Goal: Book appointment/travel/reservation

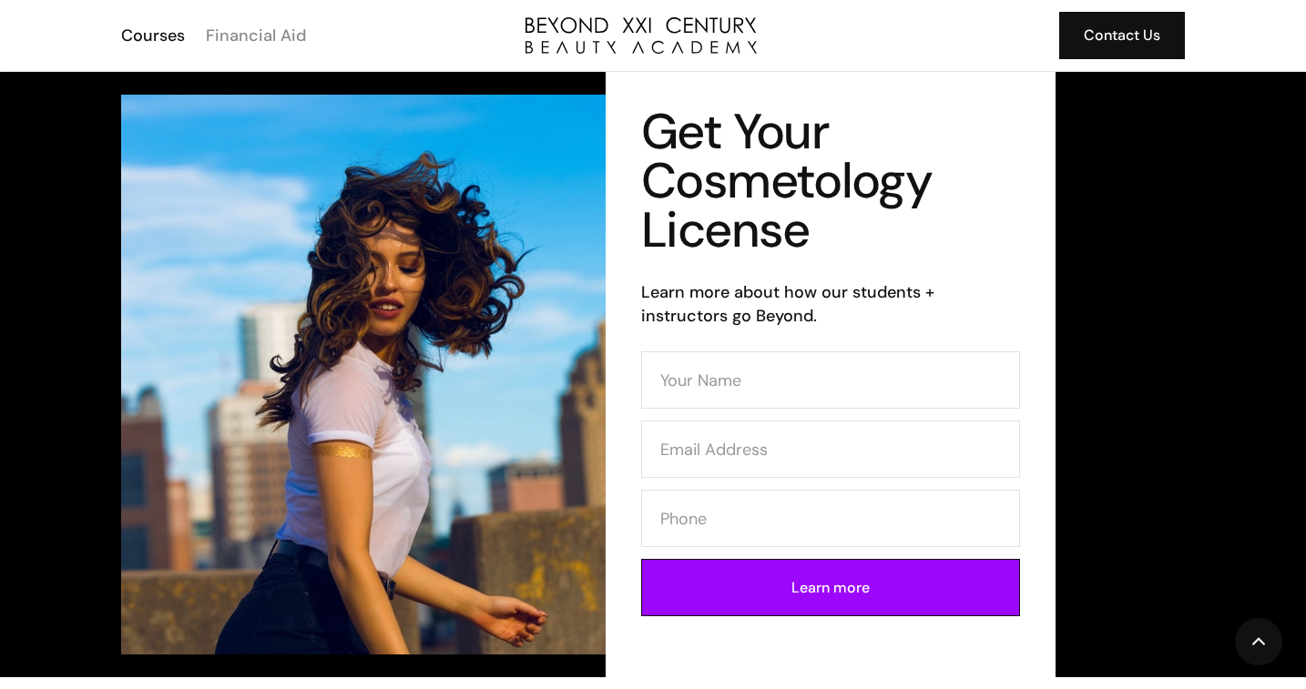
click at [275, 33] on div "Financial Aid" at bounding box center [256, 36] width 100 height 24
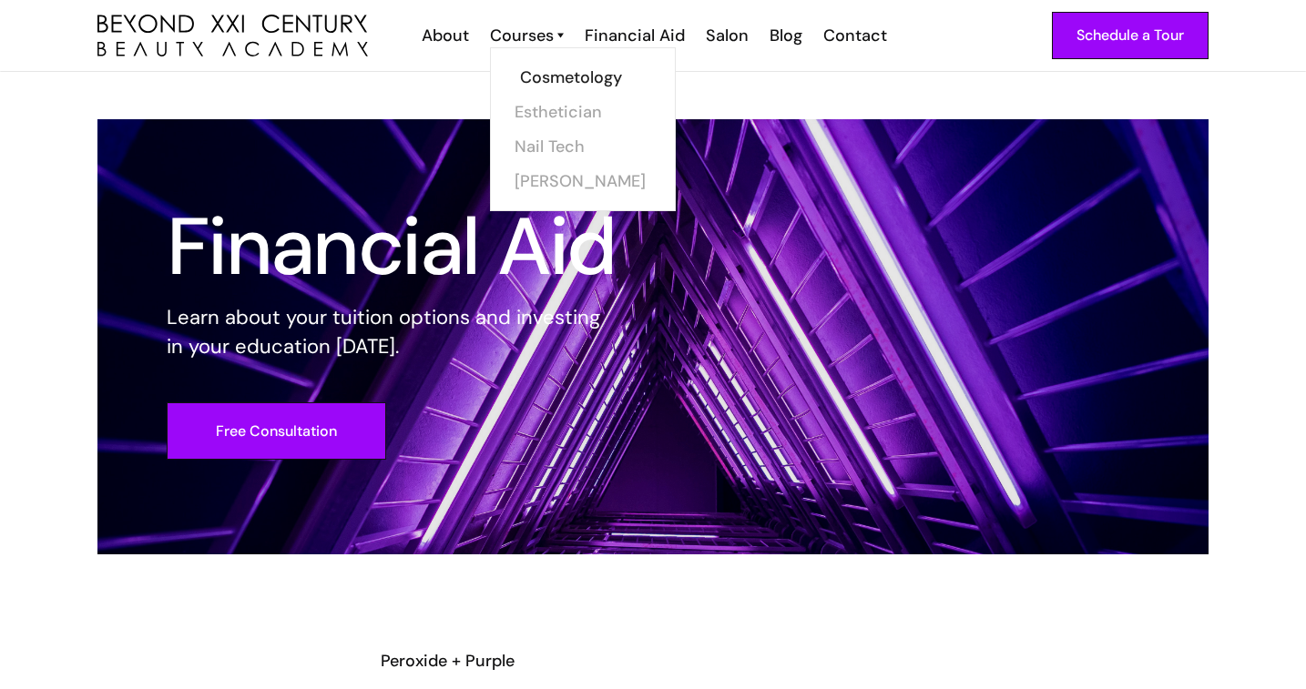
click at [555, 77] on link "Cosmetology" at bounding box center [588, 77] width 137 height 35
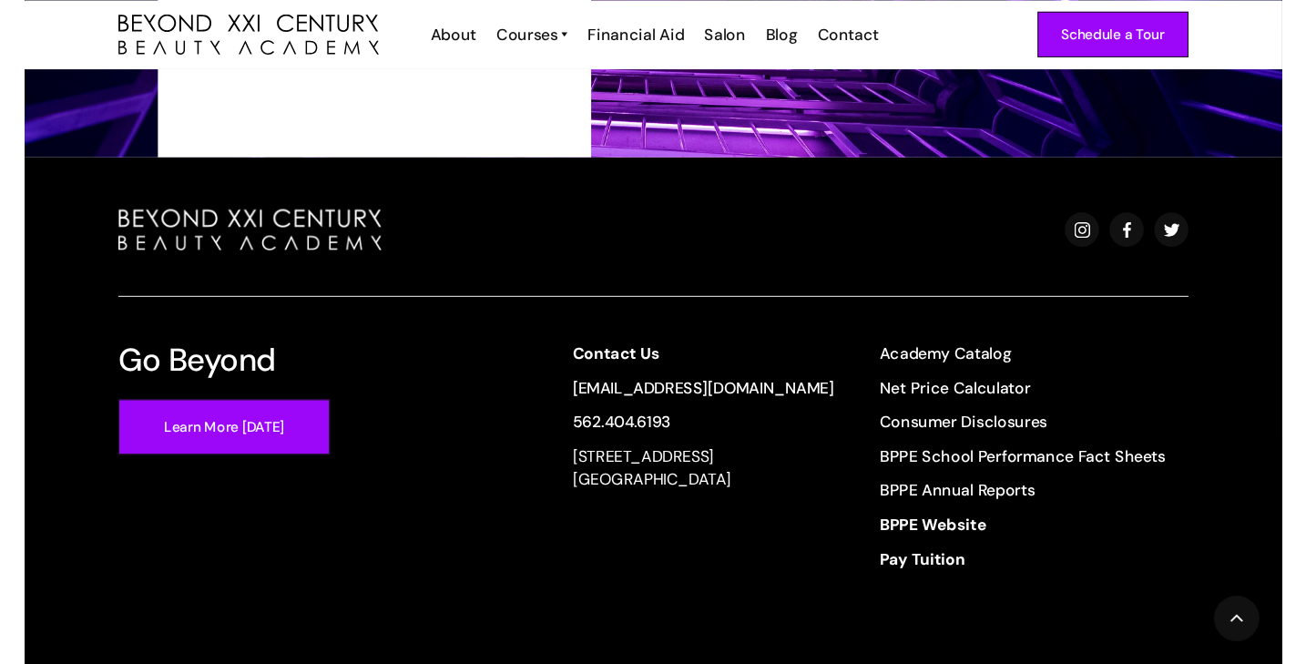
scroll to position [3393, 0]
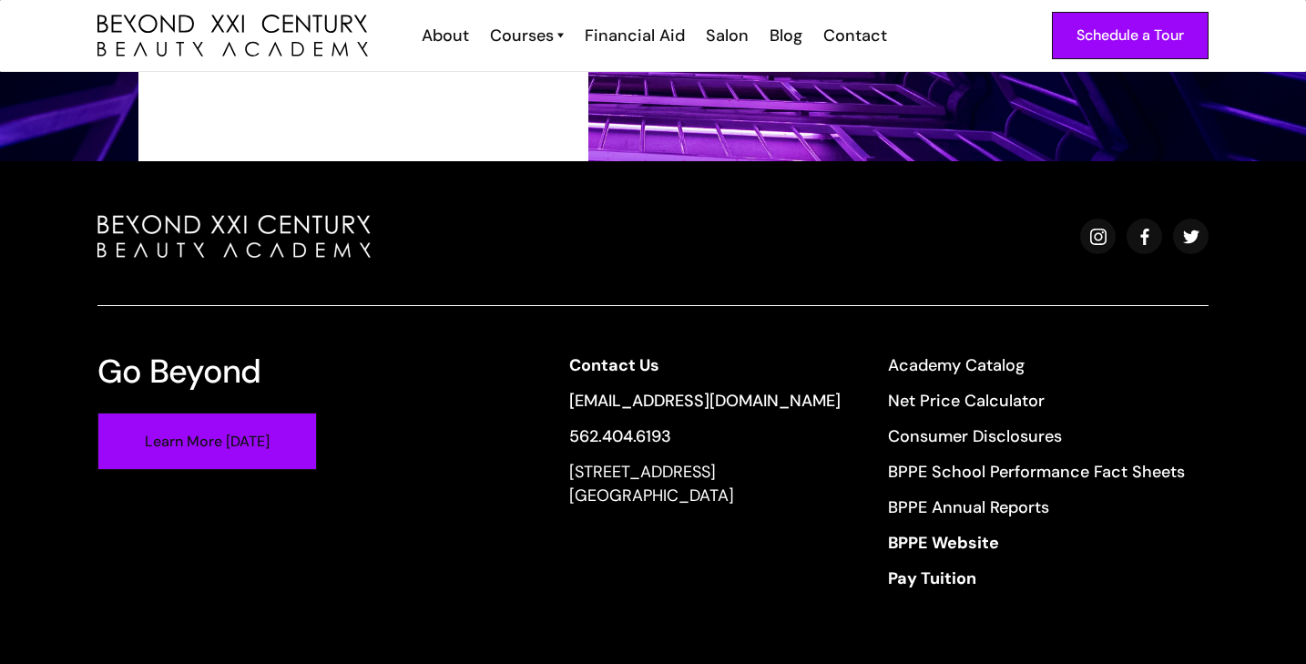
click at [211, 458] on link "Learn More [DATE]" at bounding box center [206, 441] width 219 height 57
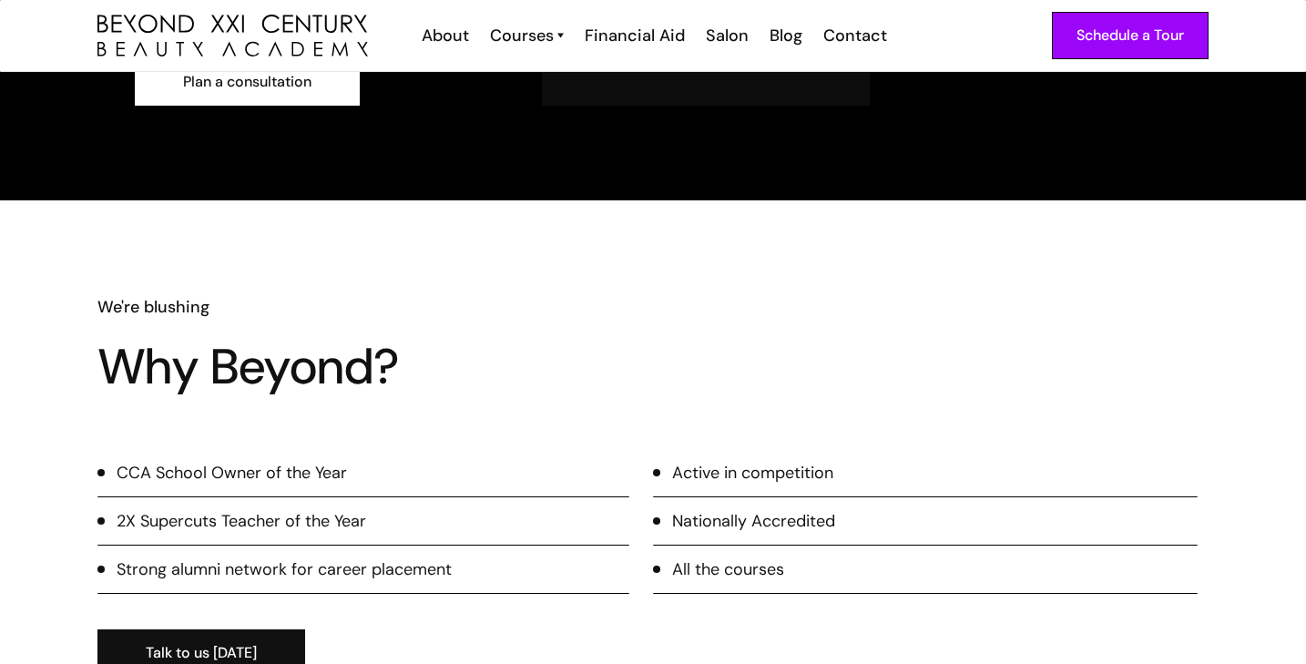
scroll to position [676, 0]
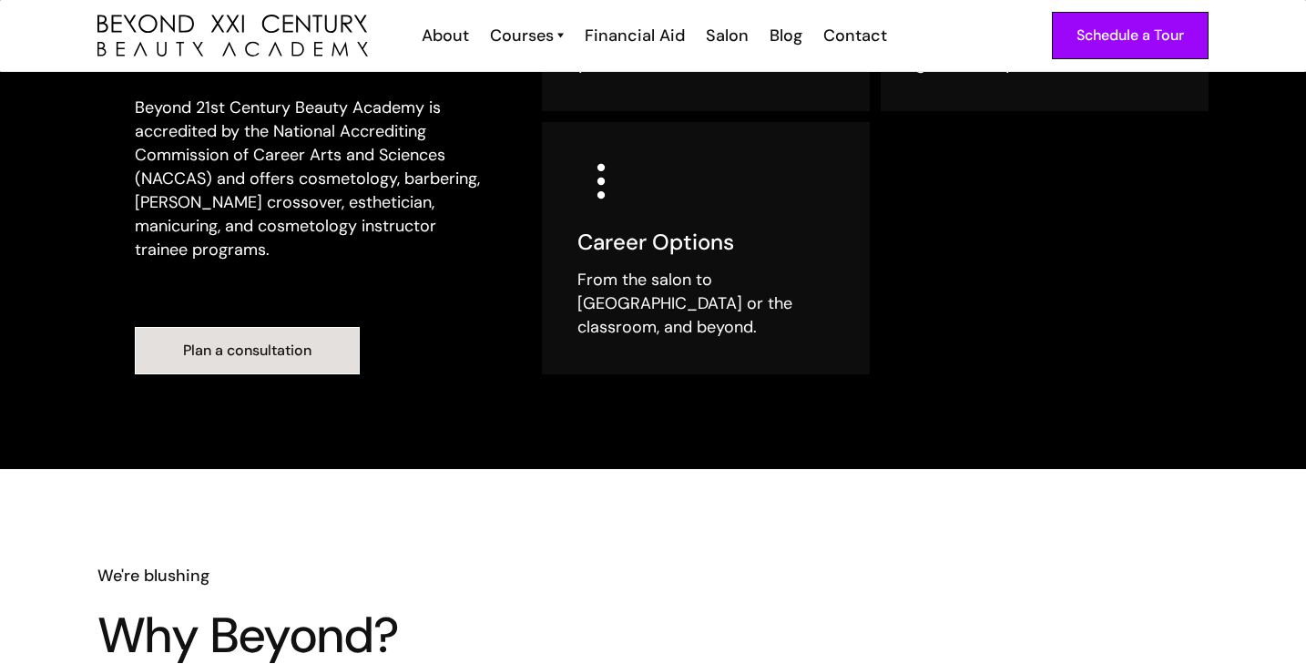
click at [270, 327] on link "Plan a consultation" at bounding box center [247, 350] width 225 height 47
